Goal: Information Seeking & Learning: Learn about a topic

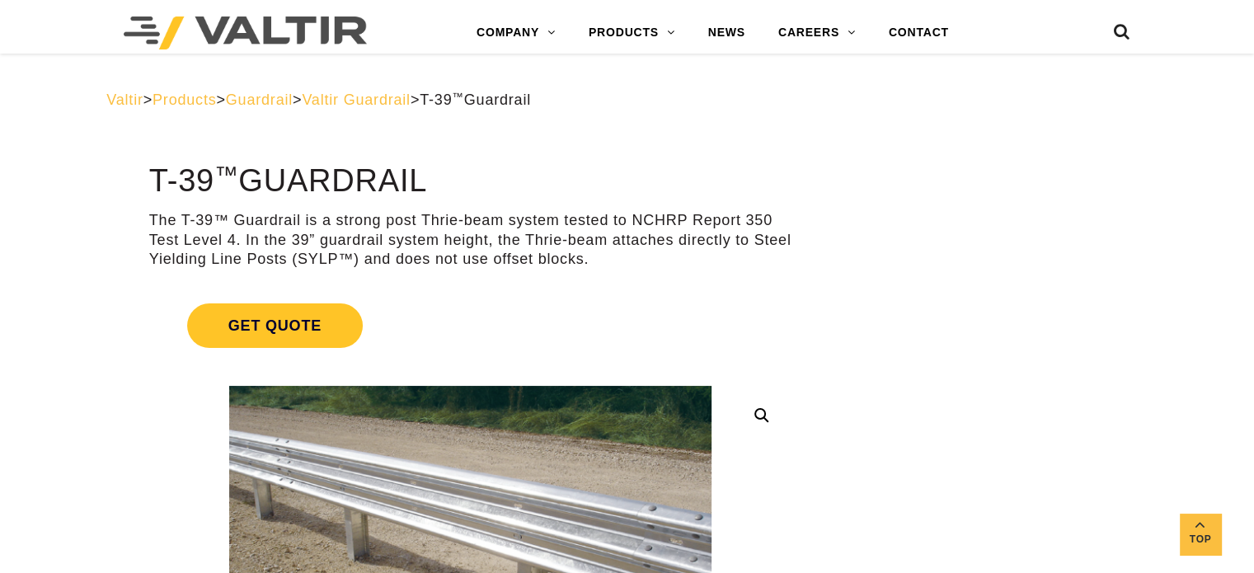
scroll to position [439, 0]
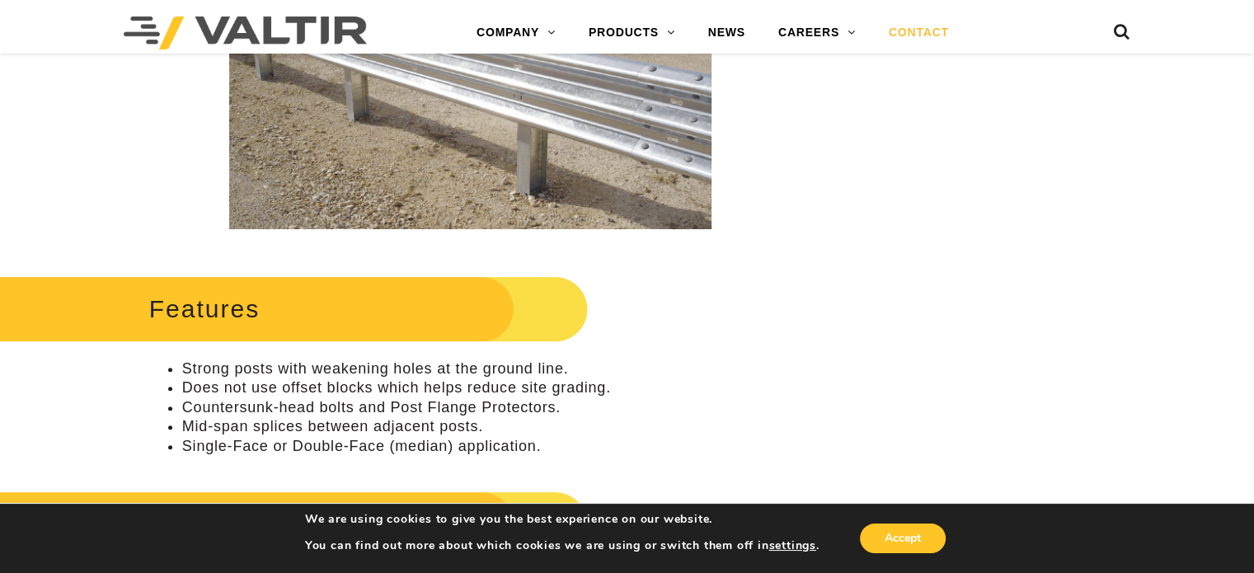
click at [923, 31] on link "CONTACT" at bounding box center [918, 32] width 93 height 33
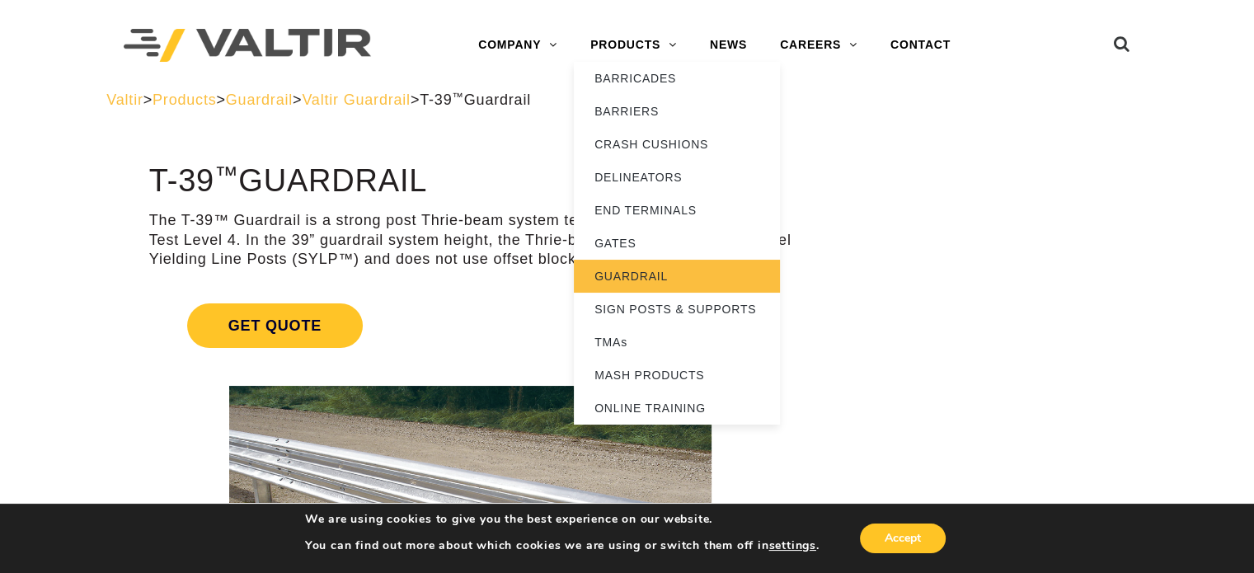
click at [681, 275] on link "GUARDRAIL" at bounding box center [677, 276] width 206 height 33
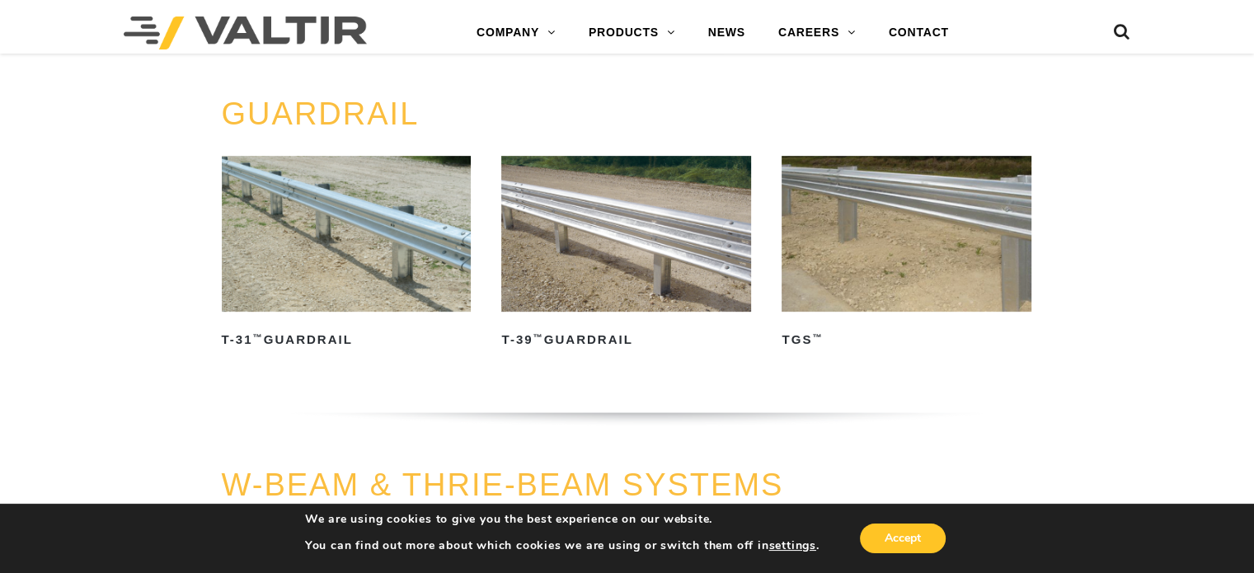
scroll to position [739, 0]
click at [895, 241] on img at bounding box center [907, 235] width 250 height 156
